Goal: Information Seeking & Learning: Learn about a topic

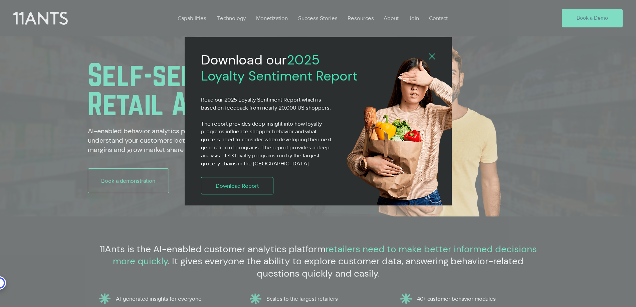
click at [432, 57] on icon "Back to site" at bounding box center [432, 56] width 6 height 6
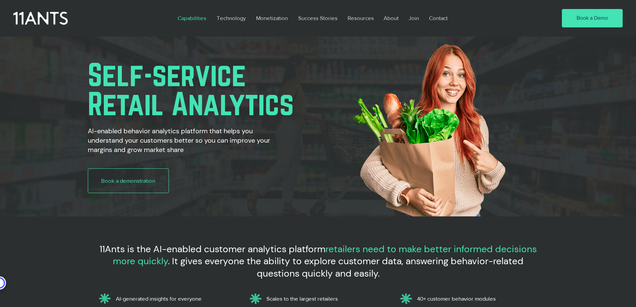
click at [195, 18] on p "Capabilities" at bounding box center [191, 17] width 35 height 15
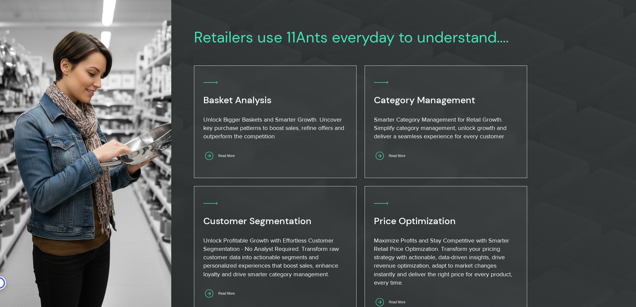
scroll to position [401, 0]
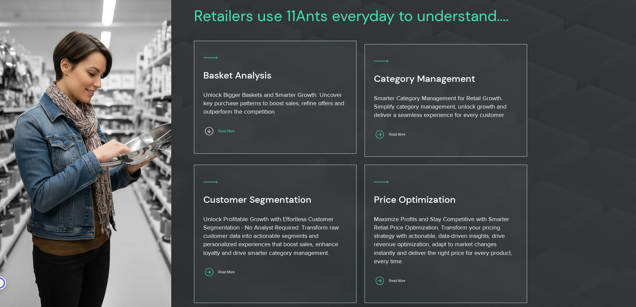
click at [232, 131] on span "Read More" at bounding box center [226, 131] width 16 height 4
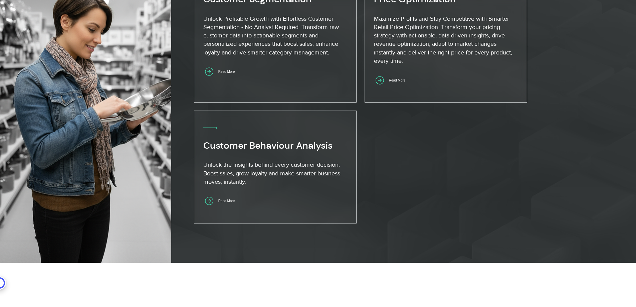
scroll to position [467, 0]
